Goal: Transaction & Acquisition: Purchase product/service

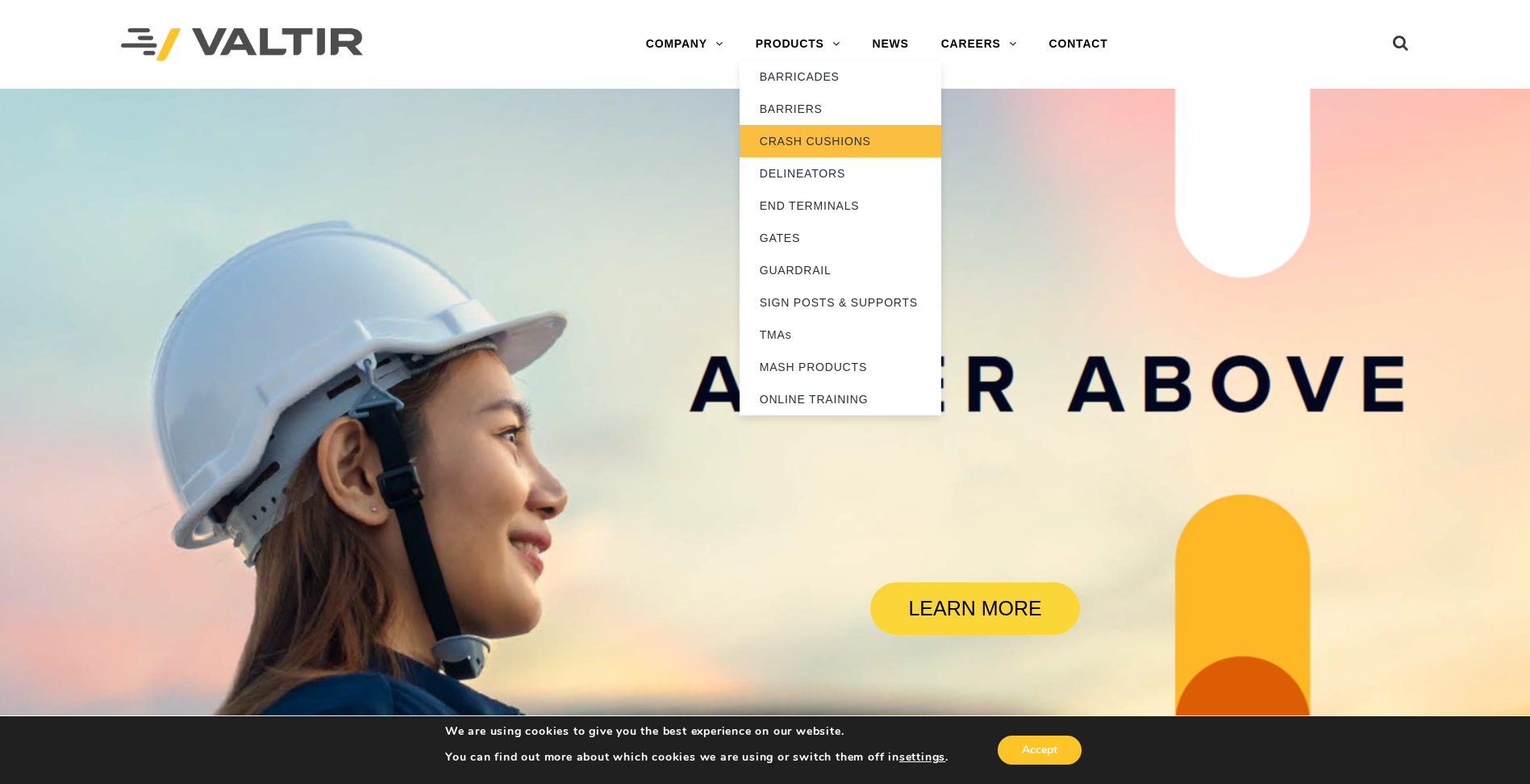
click at [816, 141] on link "CRASH CUSHIONS" at bounding box center [840, 141] width 201 height 32
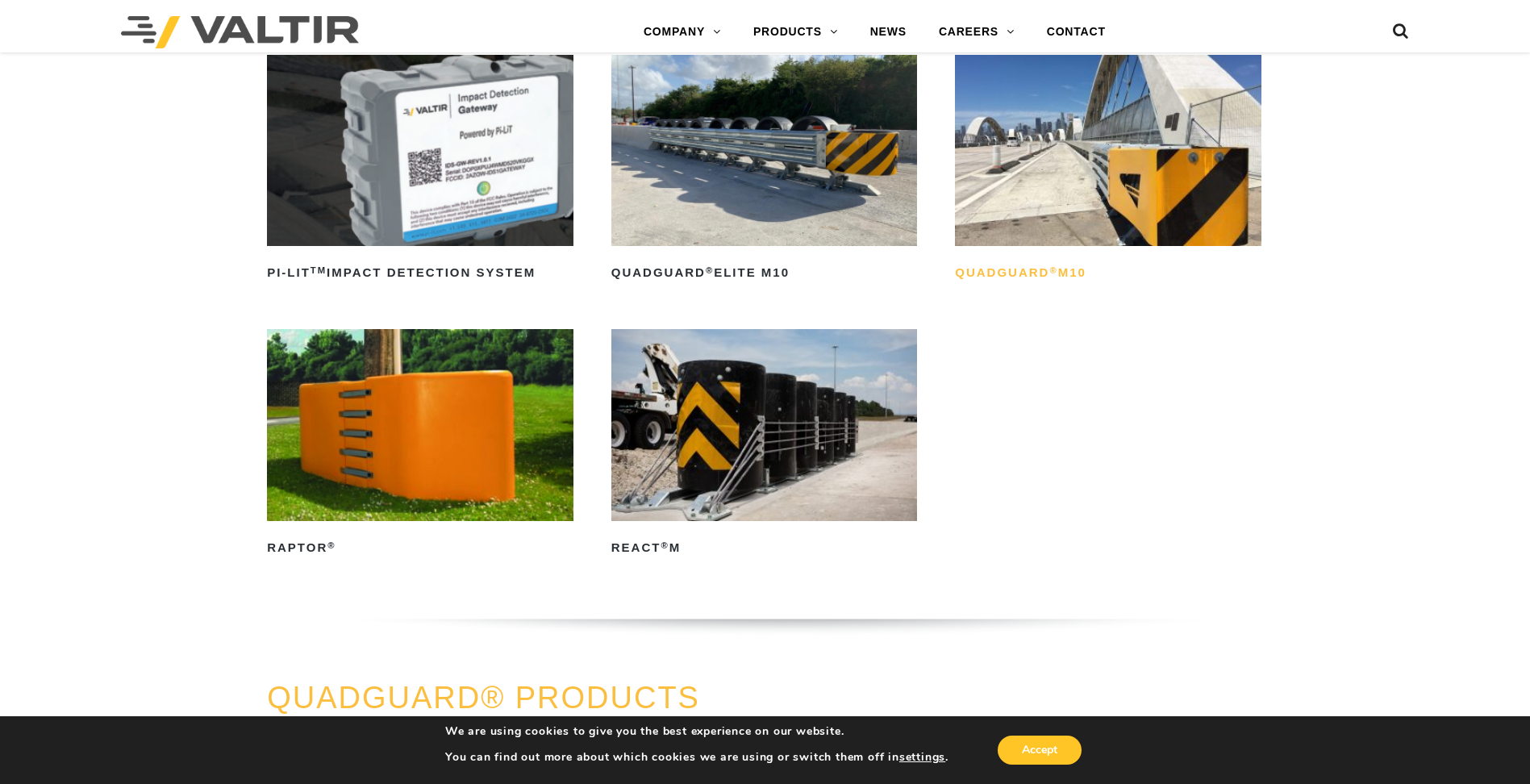
scroll to position [242, 0]
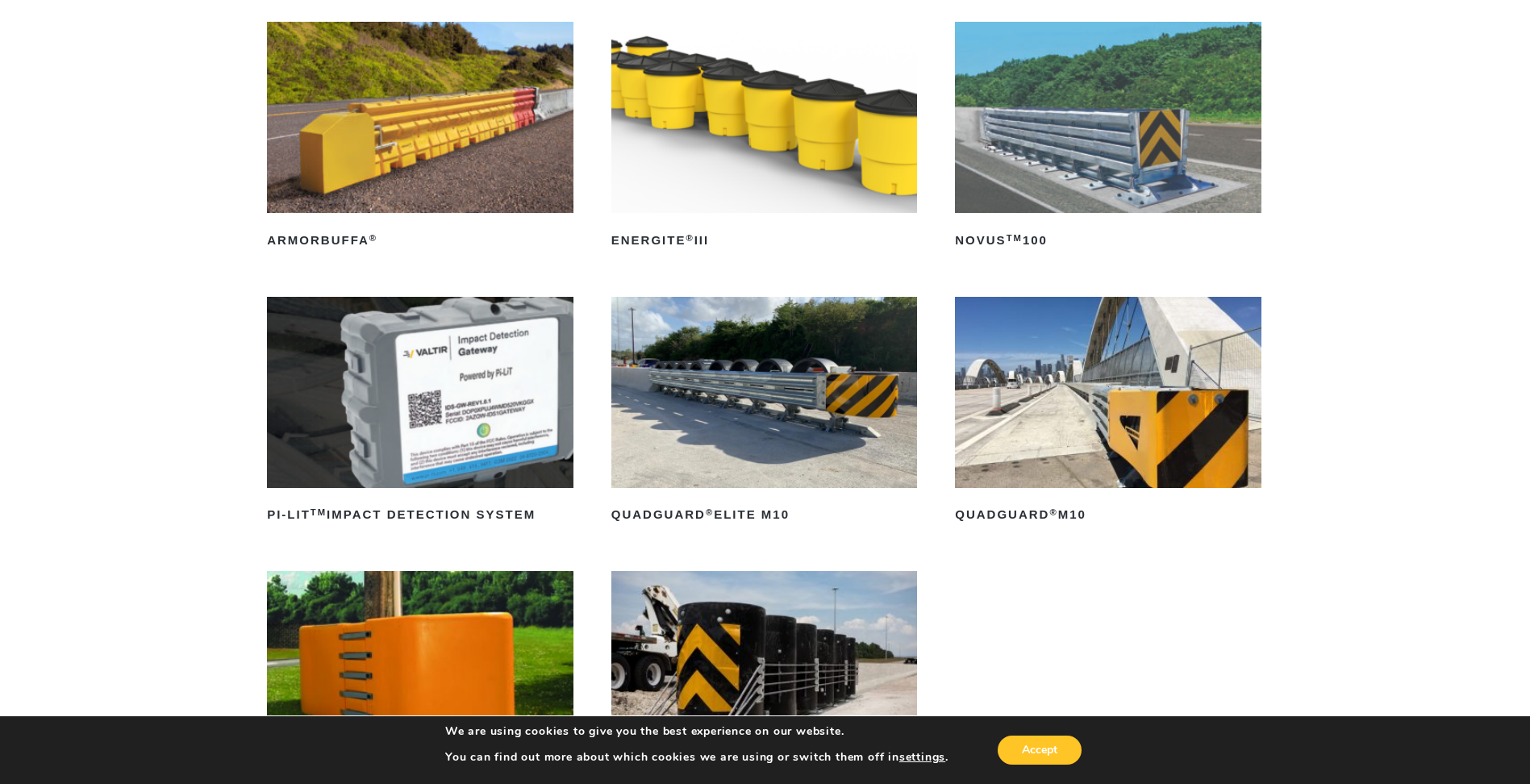
click at [1179, 409] on img at bounding box center [1108, 392] width 306 height 191
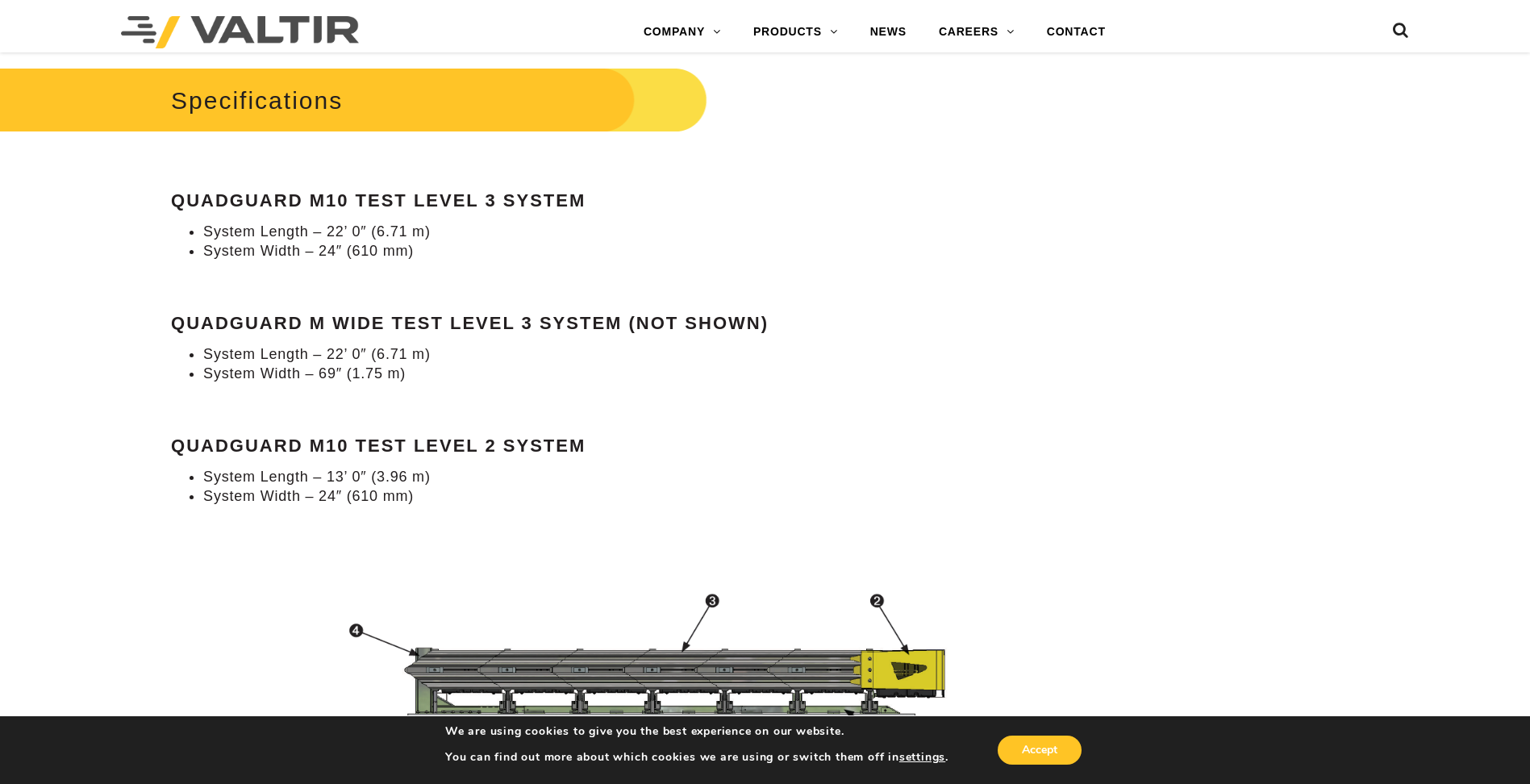
scroll to position [1532, 0]
